Goal: Task Accomplishment & Management: Manage account settings

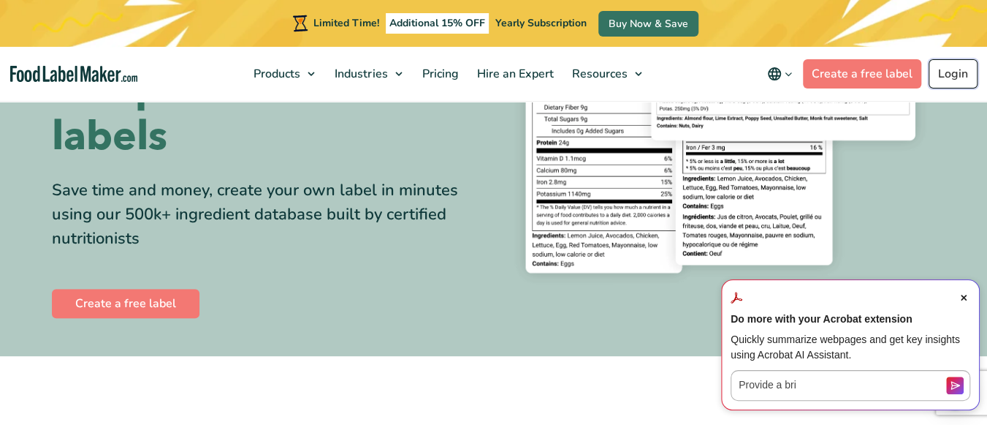
click at [951, 80] on link "Login" at bounding box center [953, 73] width 49 height 29
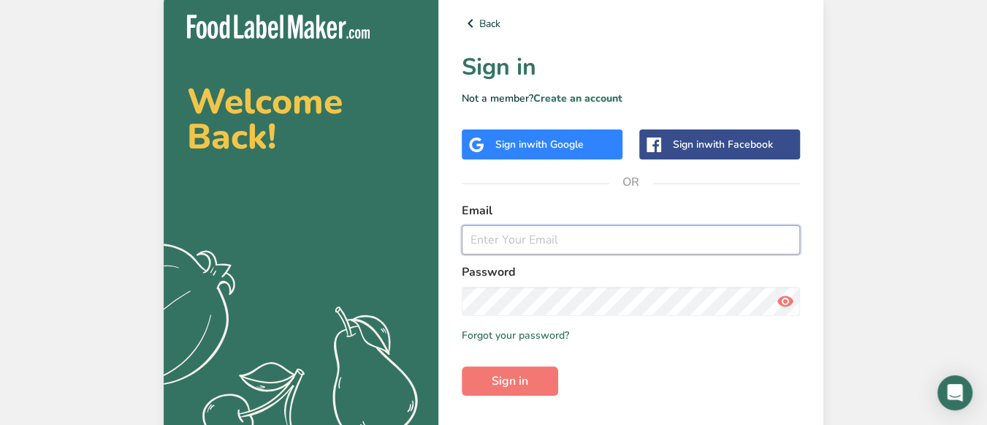
click at [653, 251] on input "email" at bounding box center [631, 239] width 338 height 29
type input "blairraggio@gmail.com"
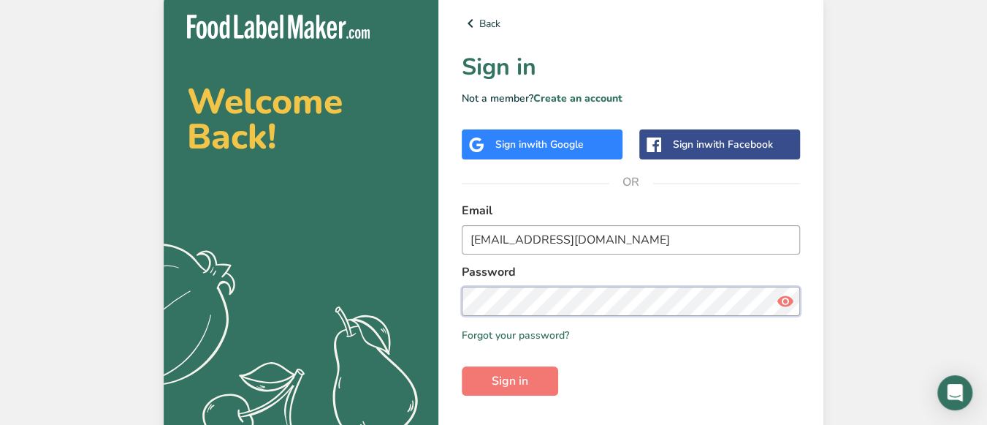
click at [462, 366] on button "Sign in" at bounding box center [510, 380] width 96 height 29
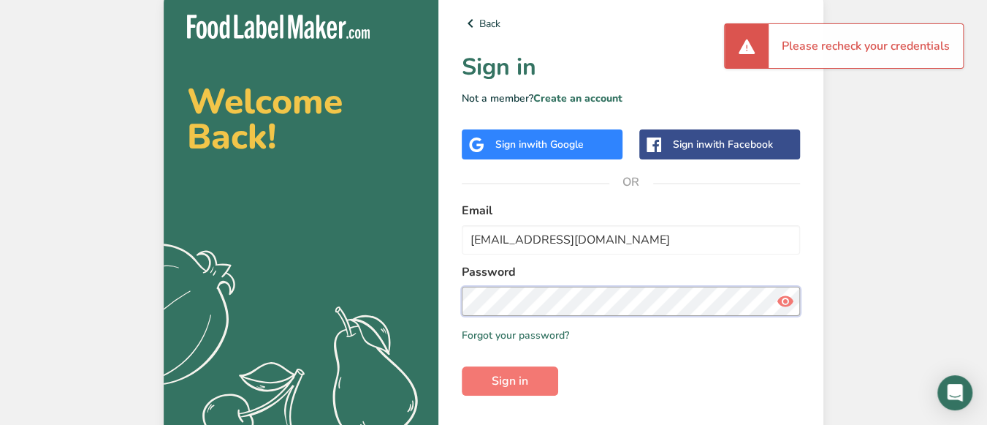
click at [462, 366] on button "Sign in" at bounding box center [510, 380] width 96 height 29
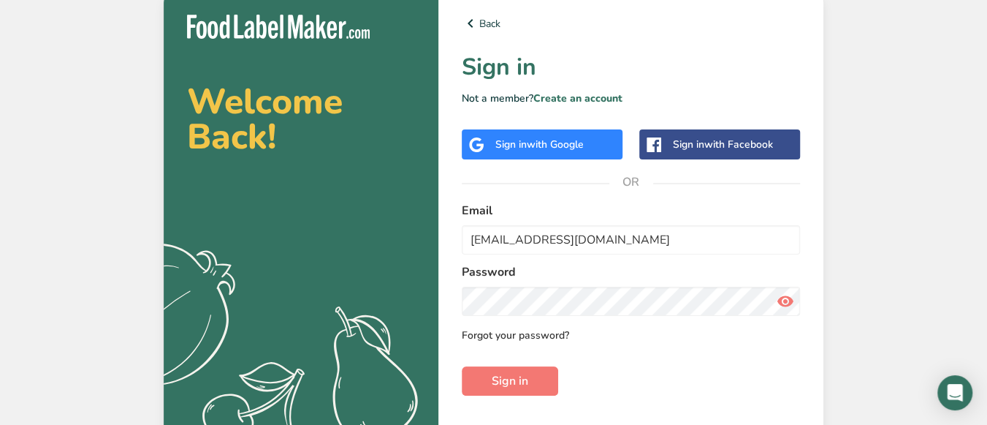
click at [534, 328] on link "Forgot your password?" at bounding box center [515, 334] width 107 height 15
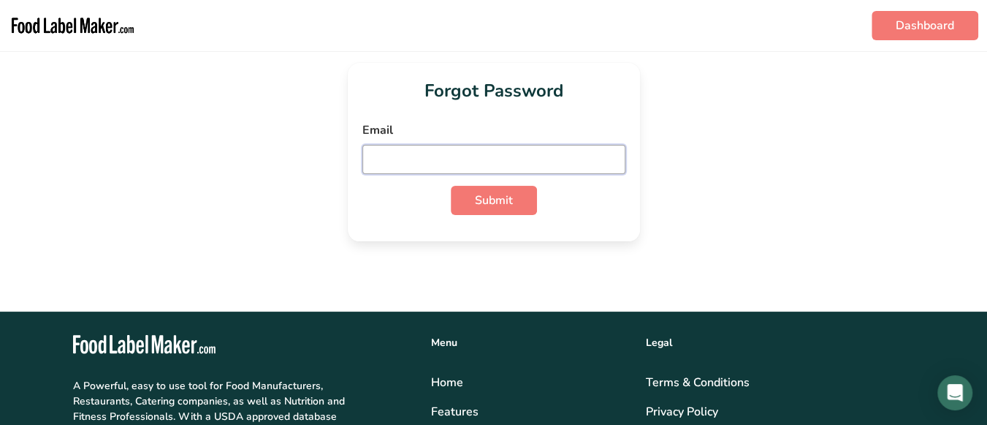
click at [446, 151] on input "email" at bounding box center [493, 159] width 263 height 29
type input "blairraggio@gmail.com"
click at [451, 186] on button "Submit" at bounding box center [494, 200] width 86 height 29
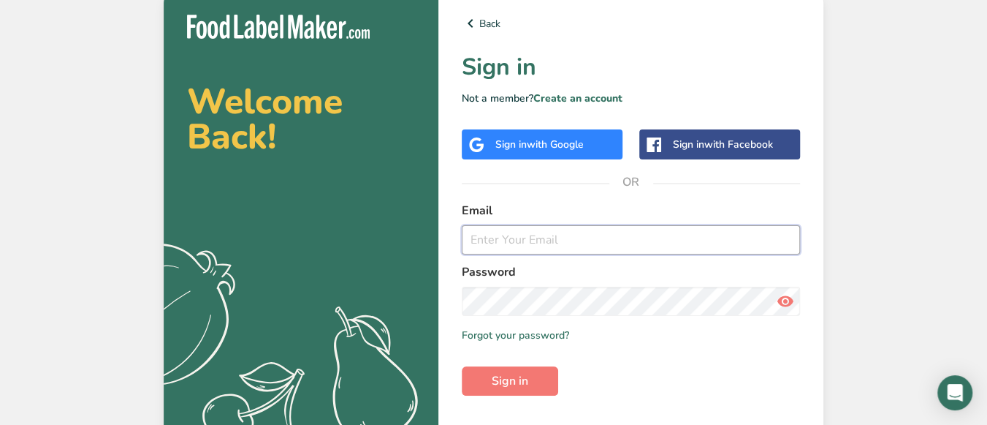
click at [662, 233] on input "email" at bounding box center [631, 239] width 338 height 29
type input "blairraggio@gmail.com"
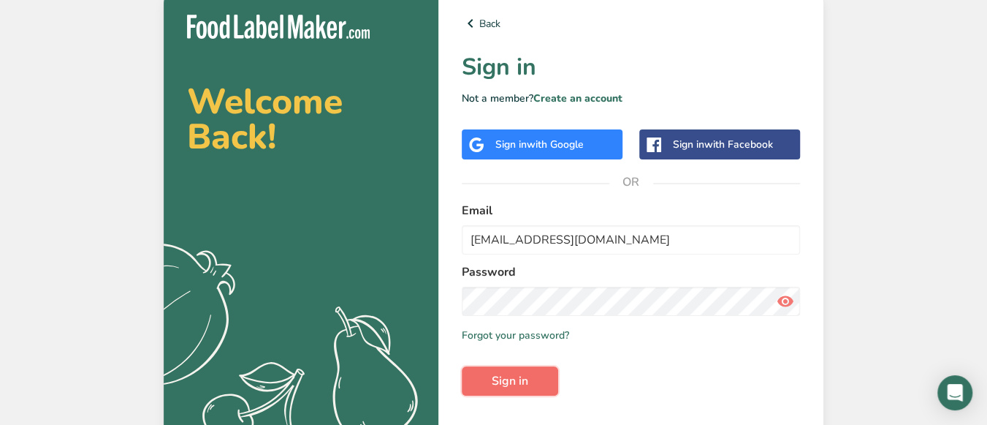
click at [488, 371] on button "Sign in" at bounding box center [510, 380] width 96 height 29
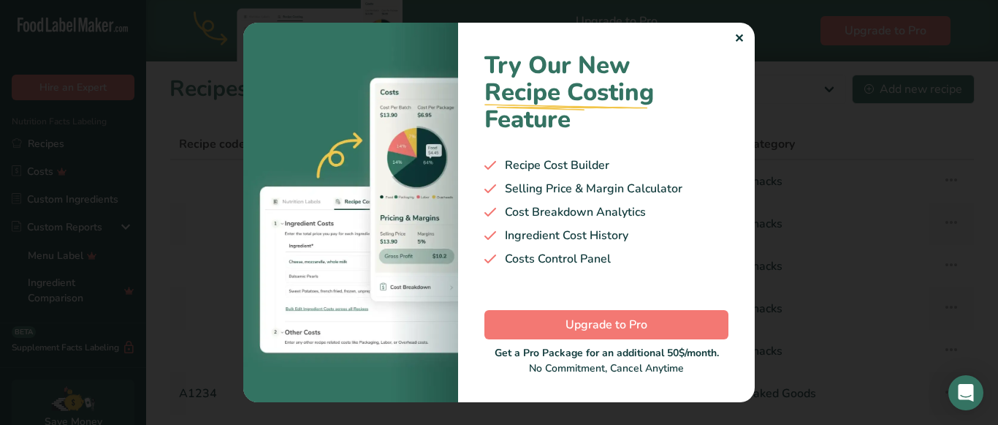
click at [735, 40] on div "✕" at bounding box center [738, 39] width 9 height 18
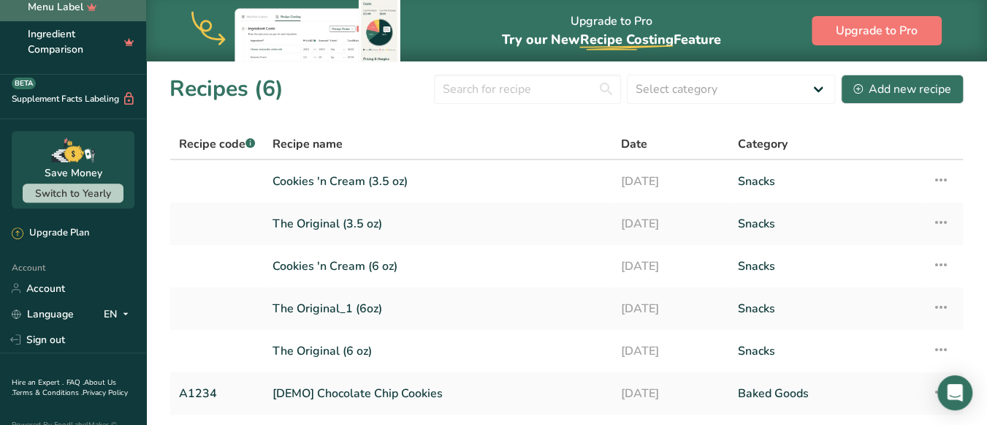
scroll to position [250, 0]
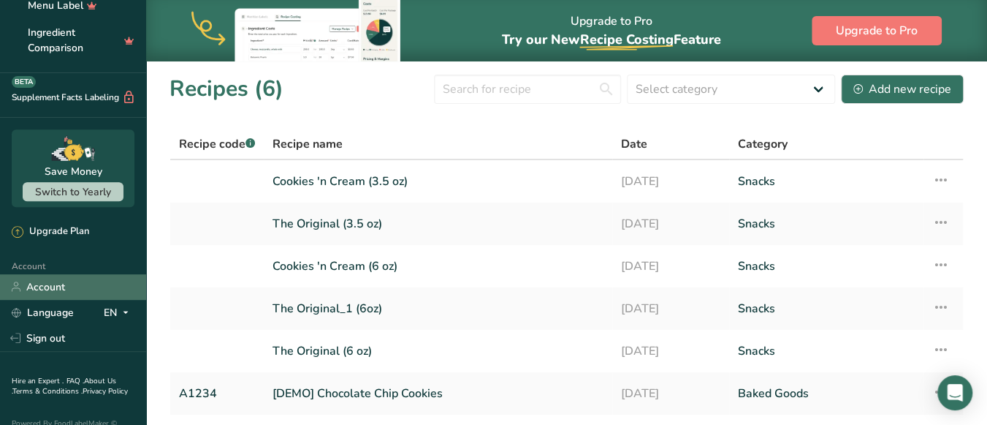
click at [75, 286] on link "Account" at bounding box center [73, 287] width 146 height 26
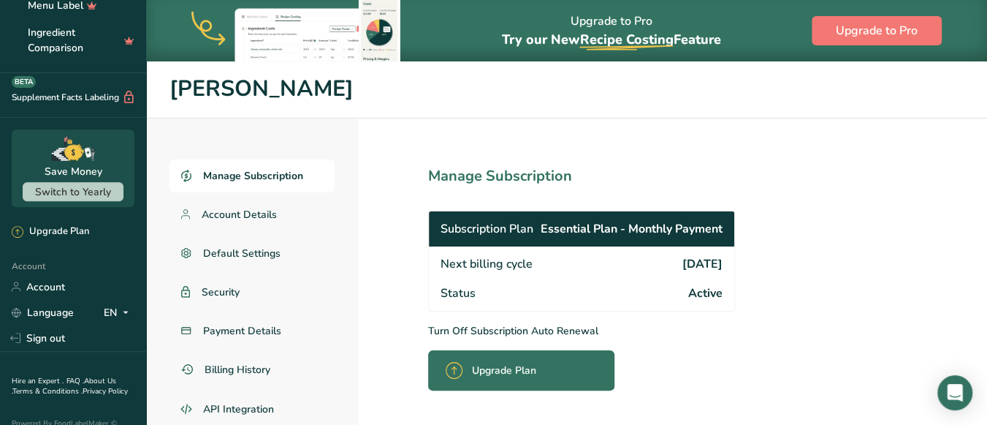
scroll to position [61, 0]
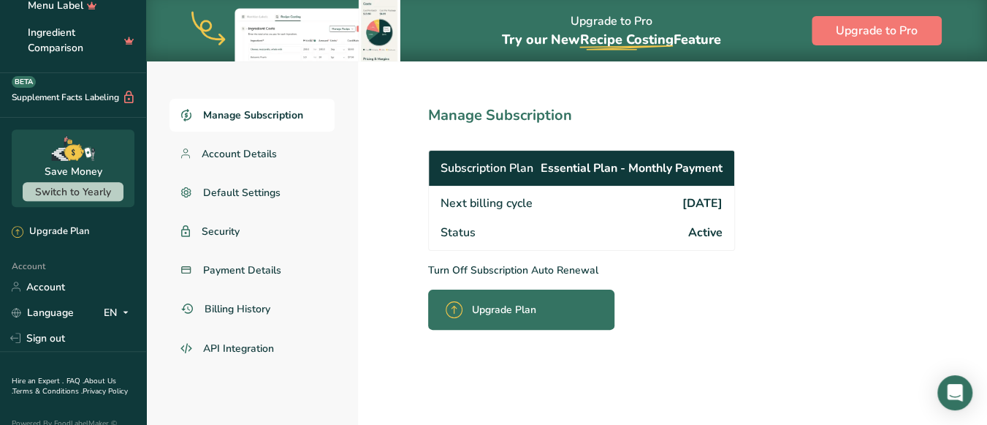
click at [500, 178] on div "Subscription Plan Essential Plan - Monthly Payment" at bounding box center [581, 168] width 305 height 35
click at [511, 267] on p "Turn Off Subscription Auto Renewal" at bounding box center [613, 269] width 371 height 15
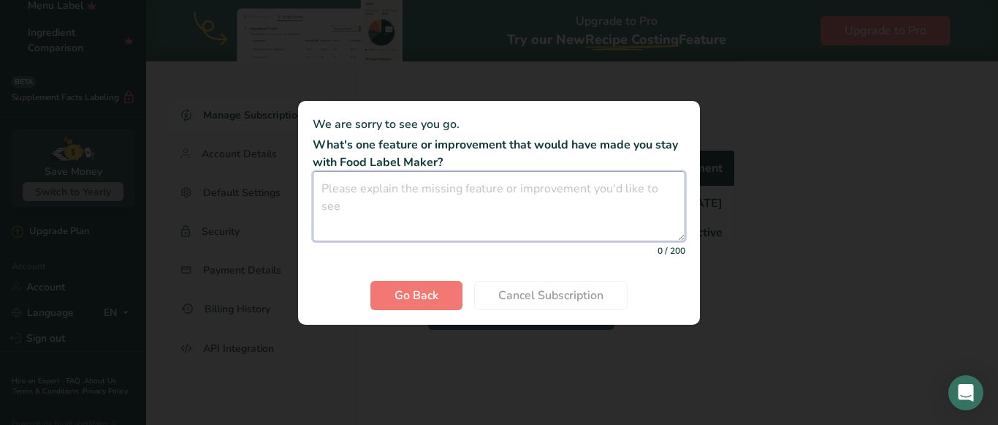
click at [415, 213] on textarea "Cancel subscription modal" at bounding box center [499, 206] width 373 height 70
type textarea "Don't need it right now. Thank you."
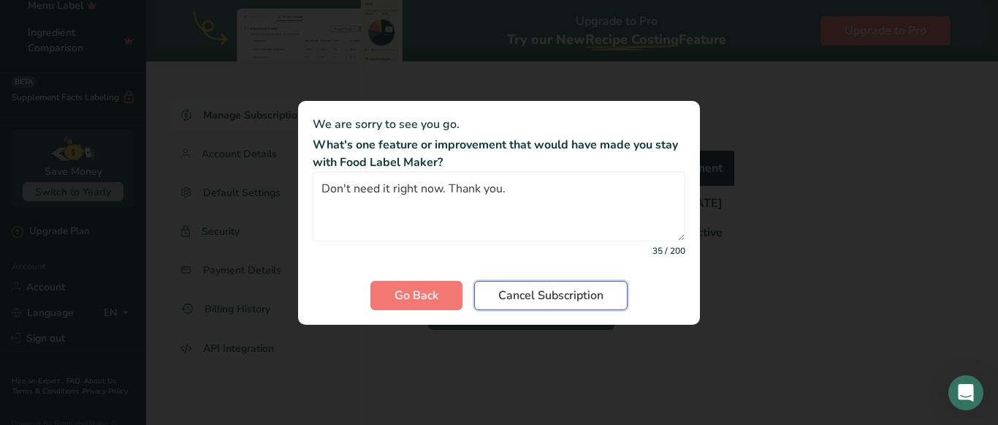
click at [512, 300] on span "Cancel Subscription" at bounding box center [550, 295] width 105 height 18
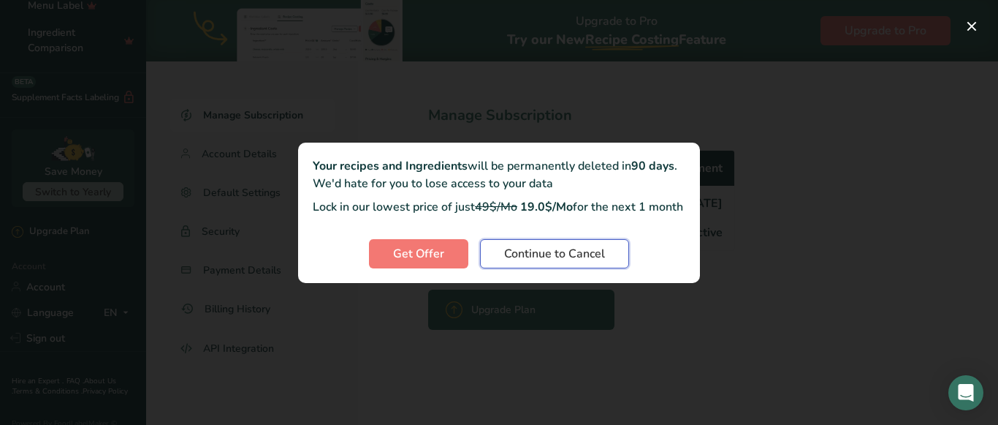
click at [517, 262] on span "Continue to Cancel" at bounding box center [554, 254] width 101 height 18
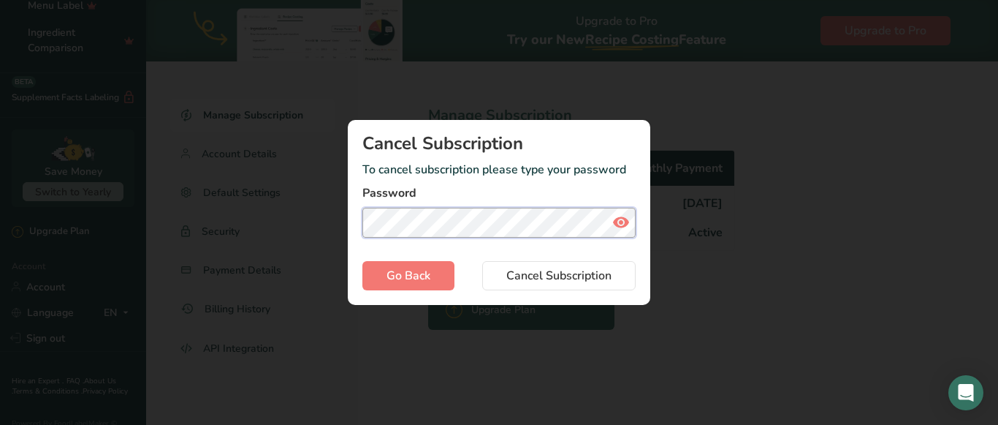
click at [482, 261] on button "Cancel Subscription" at bounding box center [558, 275] width 153 height 29
